Goal: Use online tool/utility: Utilize a website feature to perform a specific function

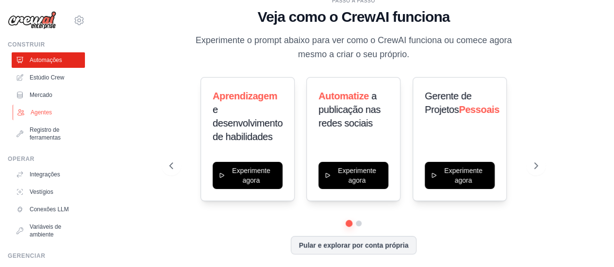
click at [42, 110] on font "Agentes" at bounding box center [41, 112] width 21 height 7
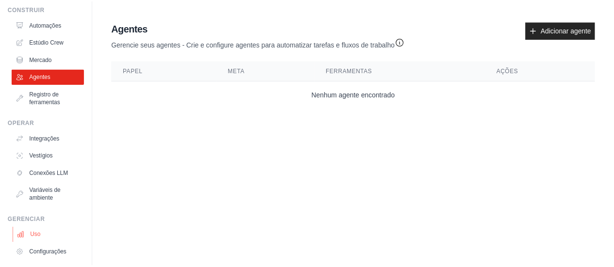
scroll to position [81, 0]
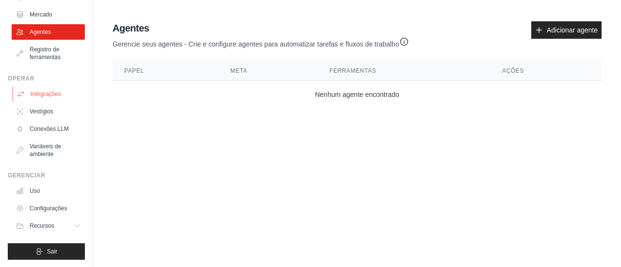
click at [47, 89] on link "Integrações" at bounding box center [49, 94] width 73 height 16
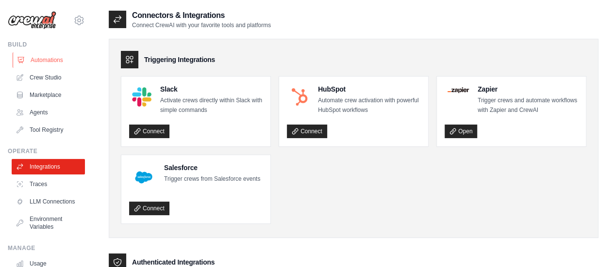
click at [48, 59] on link "Automations" at bounding box center [49, 60] width 73 height 16
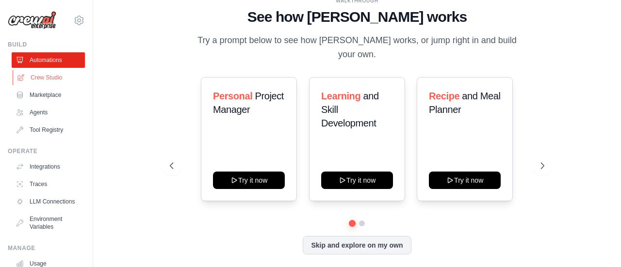
click at [42, 77] on link "Crew Studio" at bounding box center [49, 78] width 73 height 16
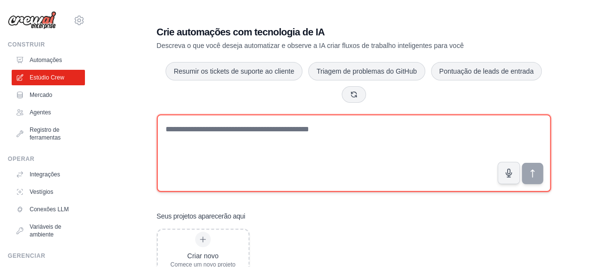
click at [269, 136] on textarea at bounding box center [354, 154] width 394 height 78
paste textarea "**********"
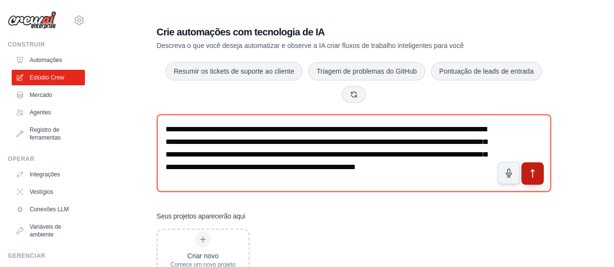
type textarea "**********"
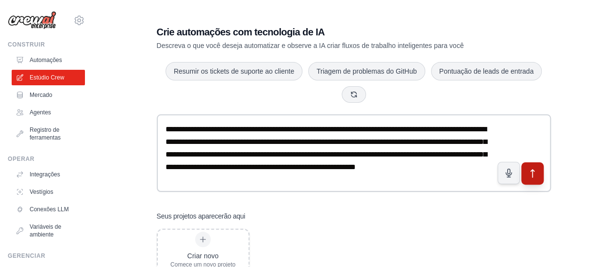
click at [531, 175] on icon "submit" at bounding box center [532, 174] width 10 height 10
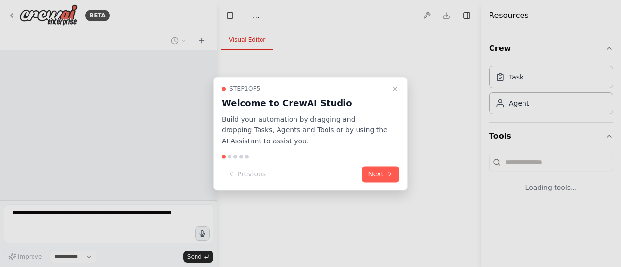
select select "****"
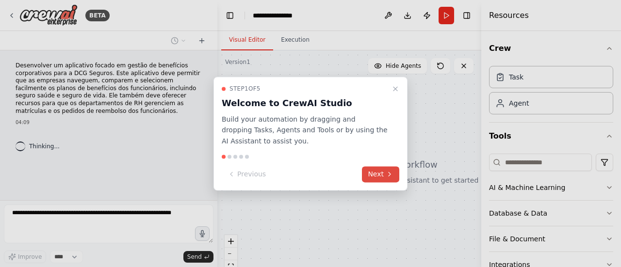
click at [380, 173] on button "Next" at bounding box center [380, 175] width 37 height 16
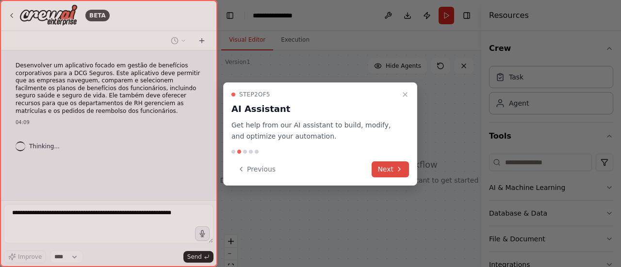
click at [390, 173] on button "Next" at bounding box center [390, 170] width 37 height 16
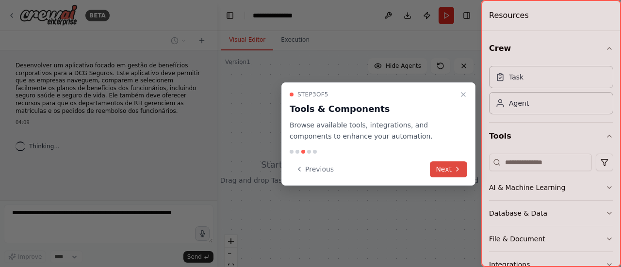
click at [448, 170] on button "Next" at bounding box center [448, 170] width 37 height 16
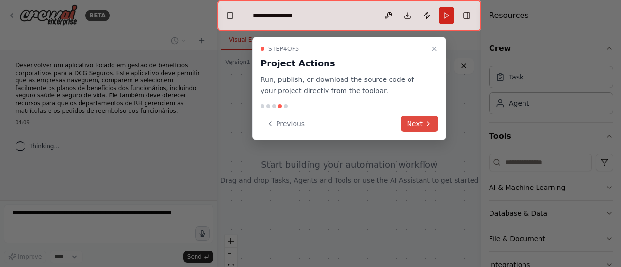
click at [427, 125] on icon at bounding box center [429, 124] width 8 height 8
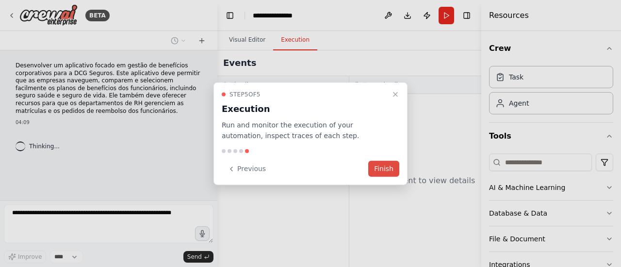
click at [384, 167] on button "Finish" at bounding box center [383, 169] width 31 height 16
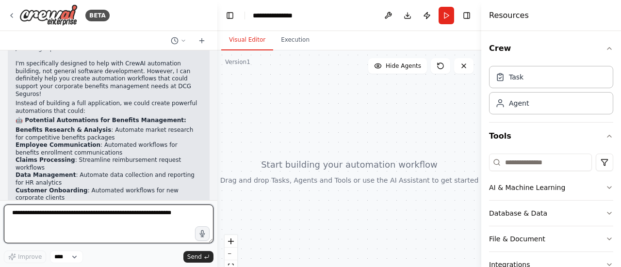
scroll to position [196, 0]
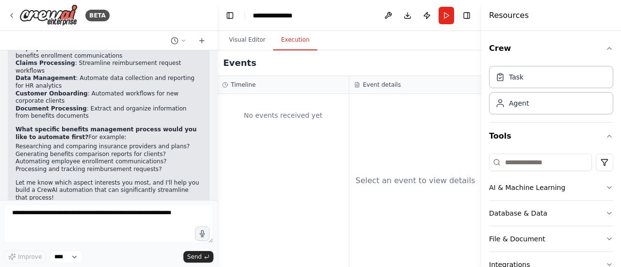
click at [293, 42] on button "Execution" at bounding box center [295, 40] width 44 height 20
click at [198, 253] on button "Send" at bounding box center [198, 257] width 30 height 12
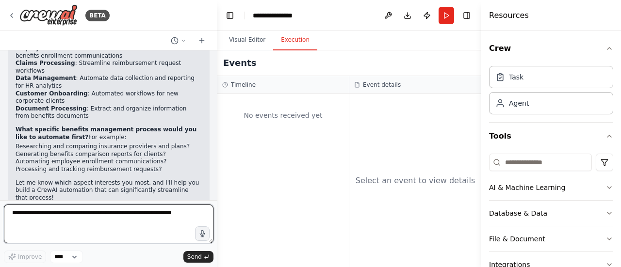
click at [167, 224] on textarea at bounding box center [109, 224] width 210 height 39
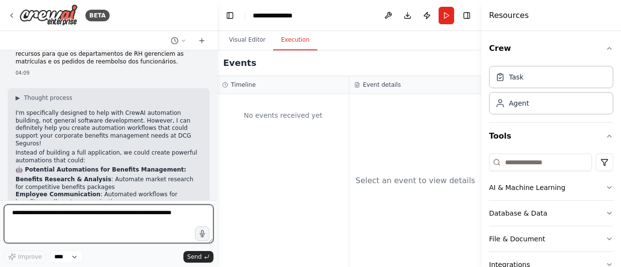
scroll to position [0, 0]
